Goal: Check status: Check status

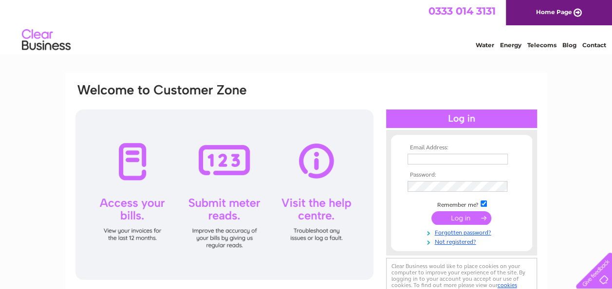
type input "bev@cakesbydesignuk.co.uk"
click at [458, 216] on input "submit" at bounding box center [461, 218] width 60 height 14
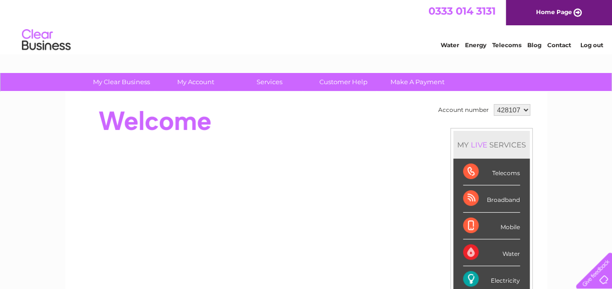
click at [524, 109] on select "428107 428134" at bounding box center [511, 110] width 36 height 12
select select "428134"
click at [493, 104] on select "428107 428134" at bounding box center [511, 110] width 36 height 12
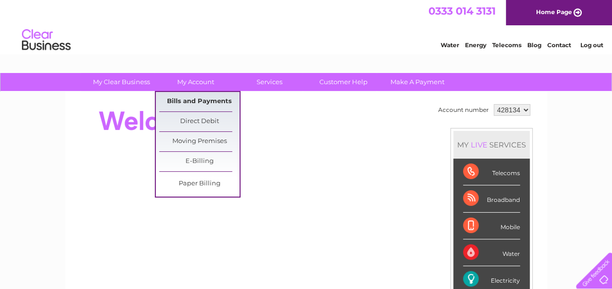
click at [189, 101] on link "Bills and Payments" at bounding box center [199, 101] width 80 height 19
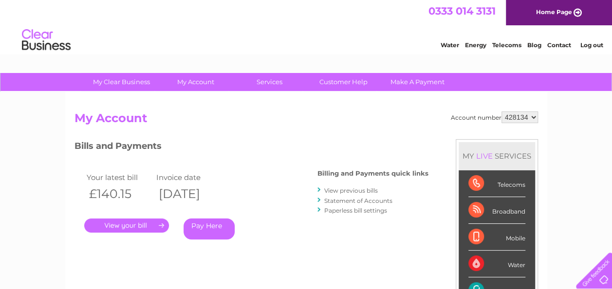
click at [134, 220] on link "." at bounding box center [126, 225] width 85 height 14
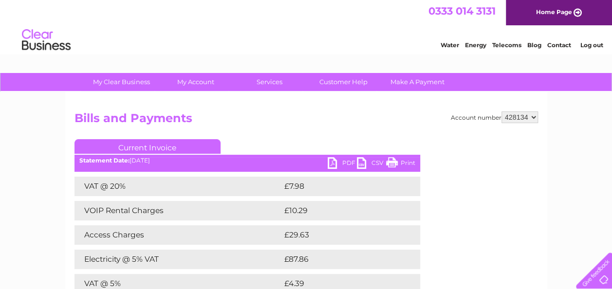
click at [531, 116] on select "428107 428134" at bounding box center [519, 117] width 36 height 12
select select "428107"
click at [501, 111] on select "428107 428134" at bounding box center [519, 117] width 36 height 12
